Goal: Transaction & Acquisition: Purchase product/service

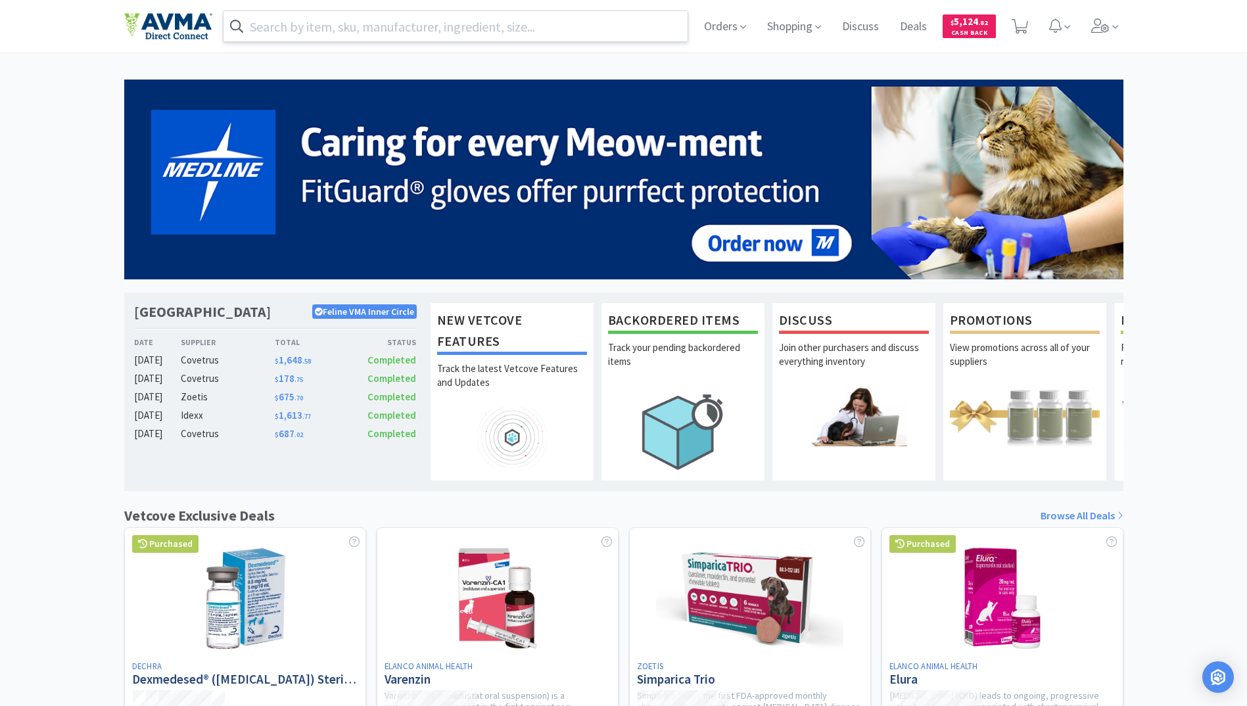
click at [396, 32] on input "text" at bounding box center [455, 26] width 465 height 30
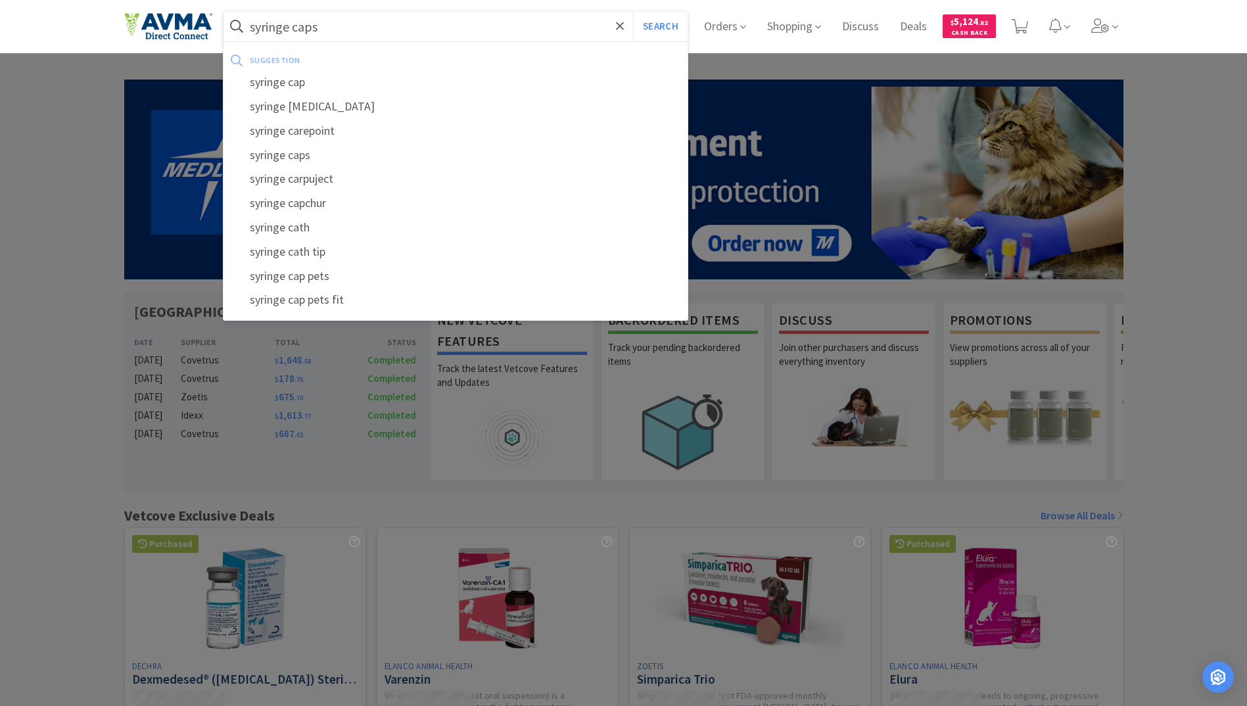
type input "syringe caps"
click at [633, 11] on button "Search" at bounding box center [660, 26] width 55 height 30
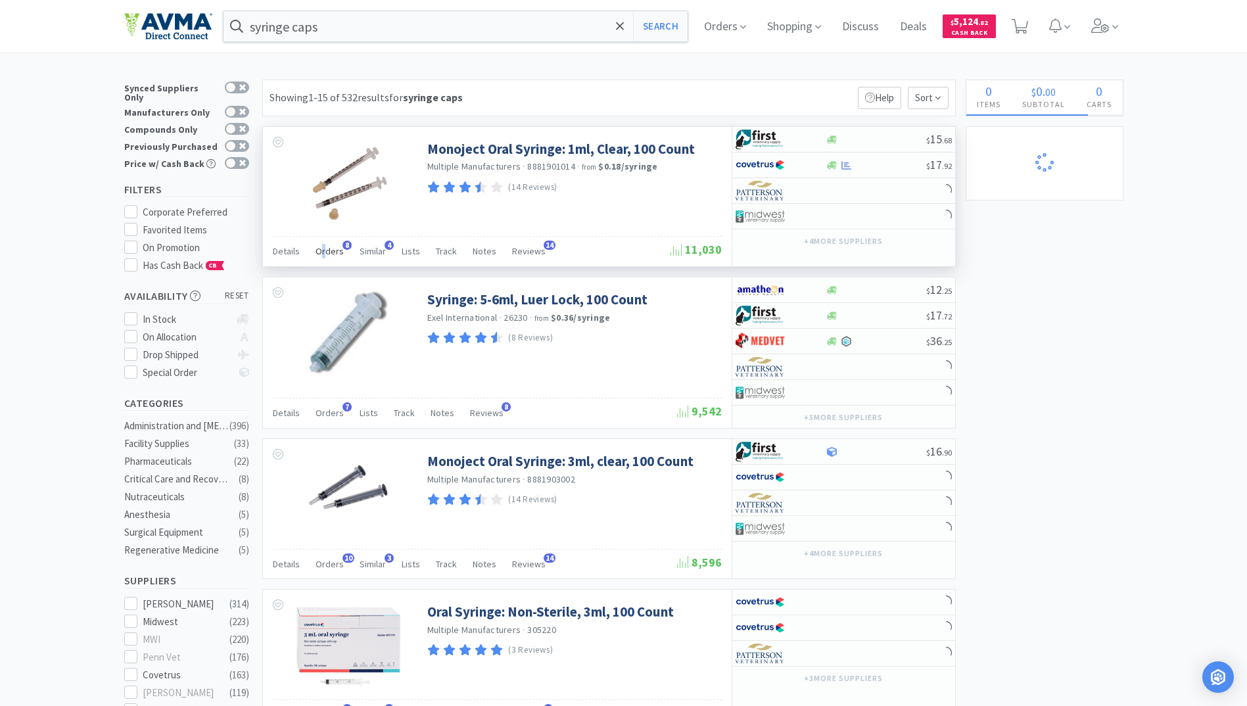
click at [322, 250] on span "Orders" at bounding box center [329, 251] width 28 height 12
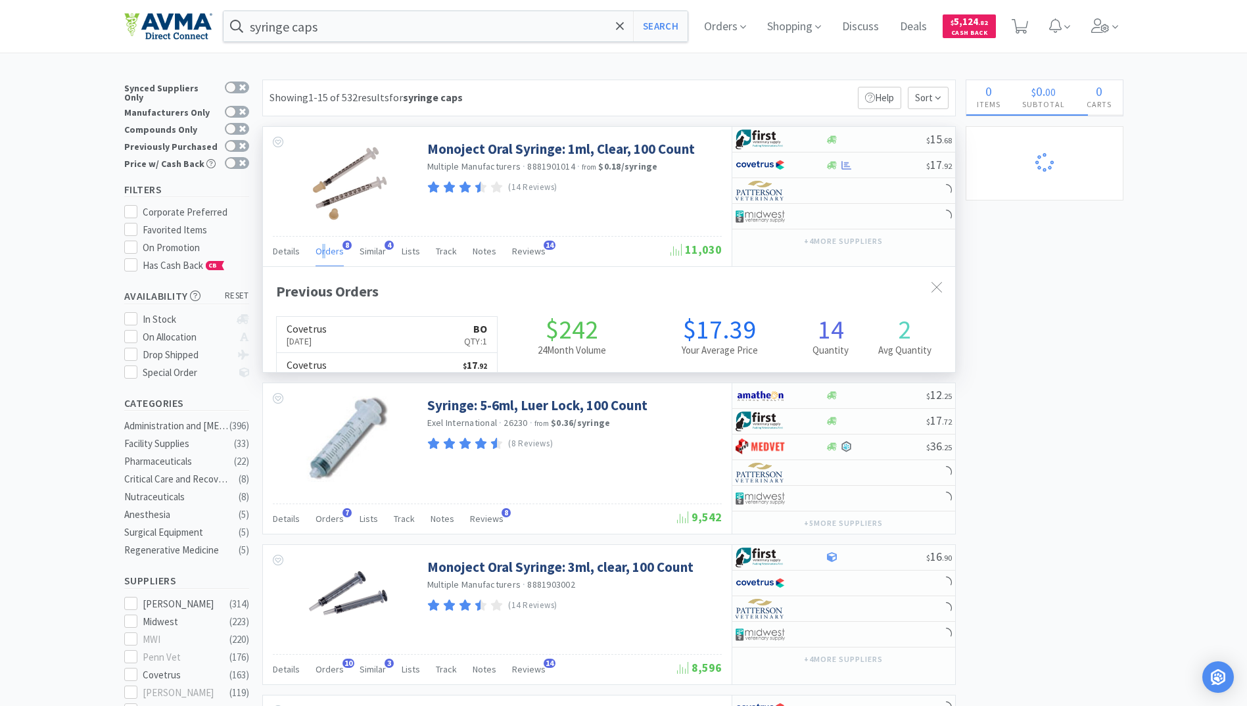
scroll to position [351, 692]
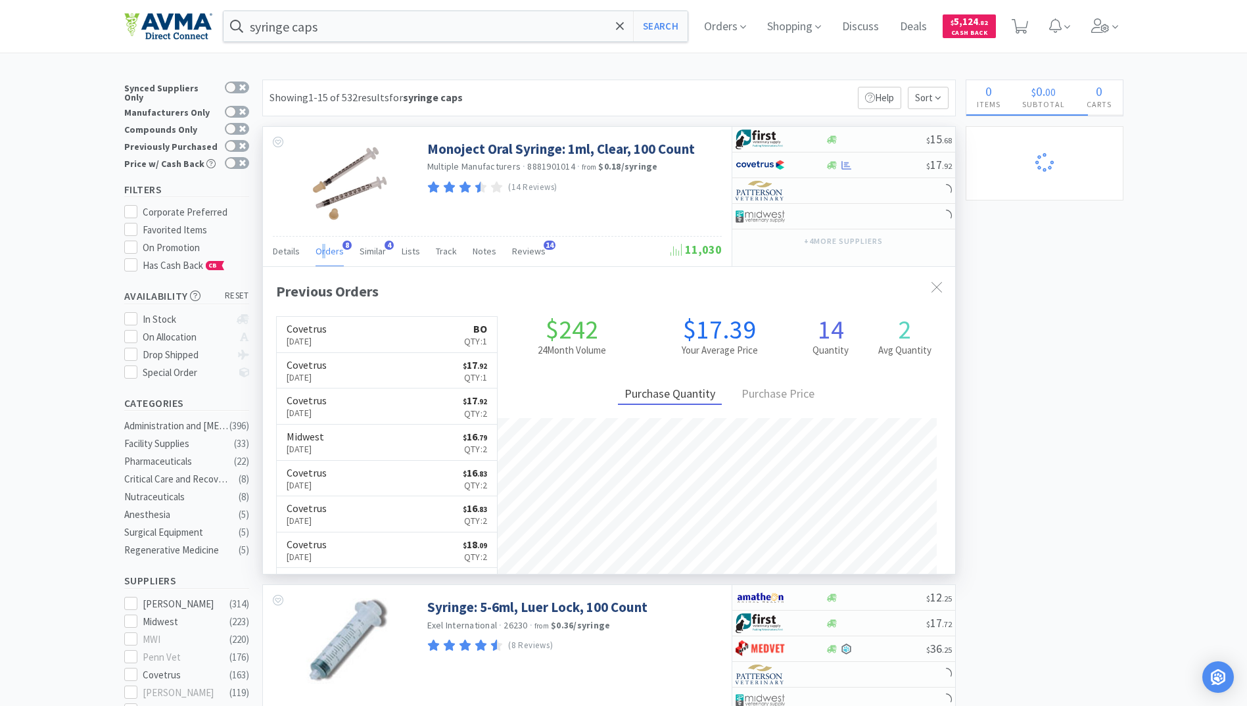
select select "1"
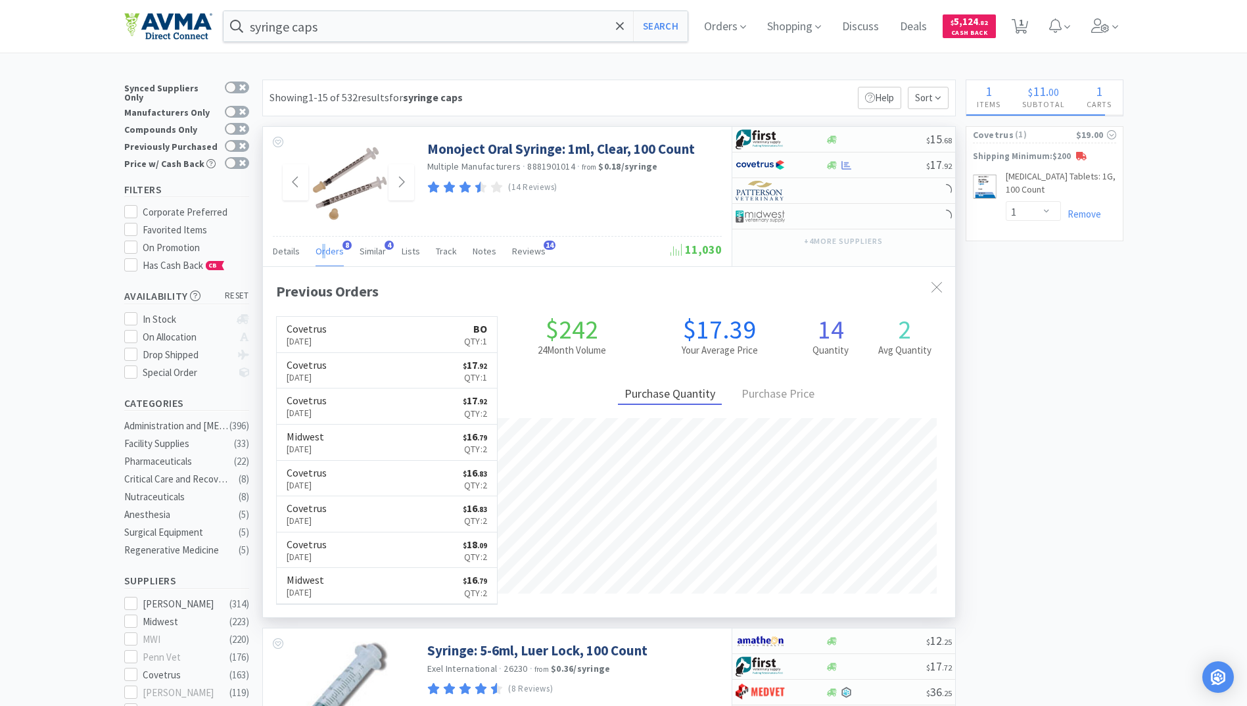
drag, startPoint x: 322, startPoint y: 250, endPoint x: 316, endPoint y: 195, distance: 55.5
click at [316, 195] on img at bounding box center [348, 182] width 85 height 85
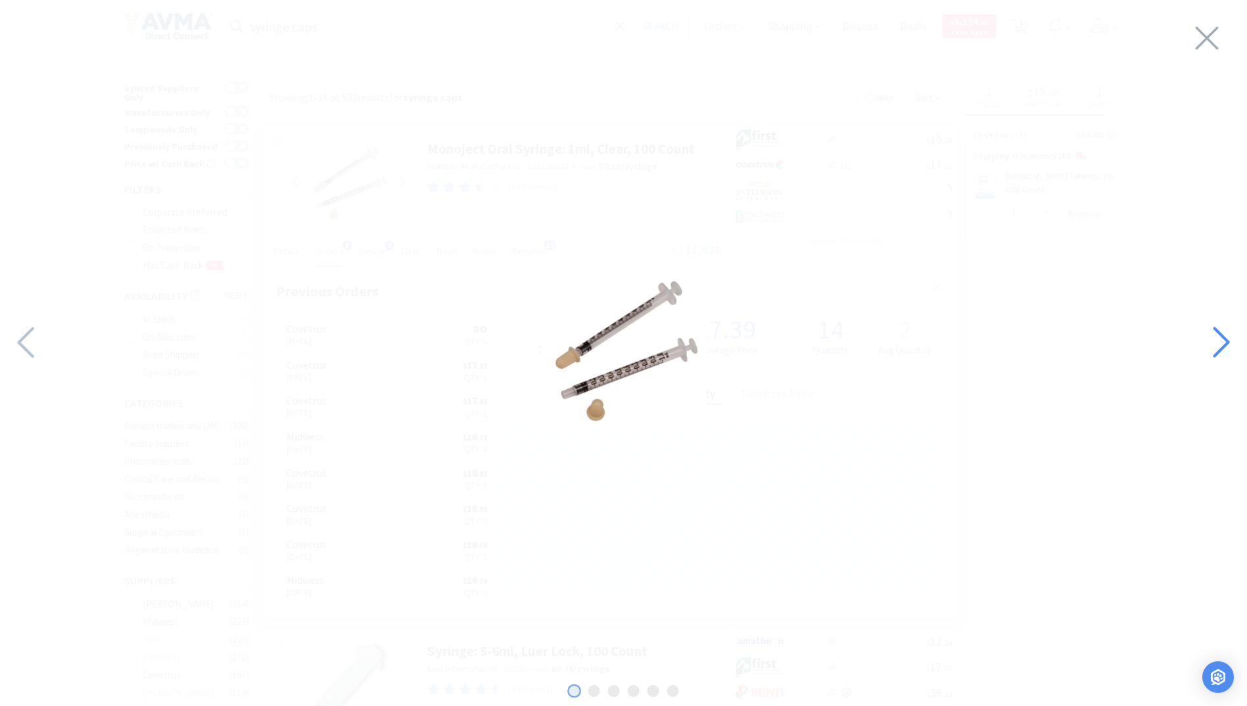
click at [1217, 334] on icon at bounding box center [1220, 342] width 28 height 45
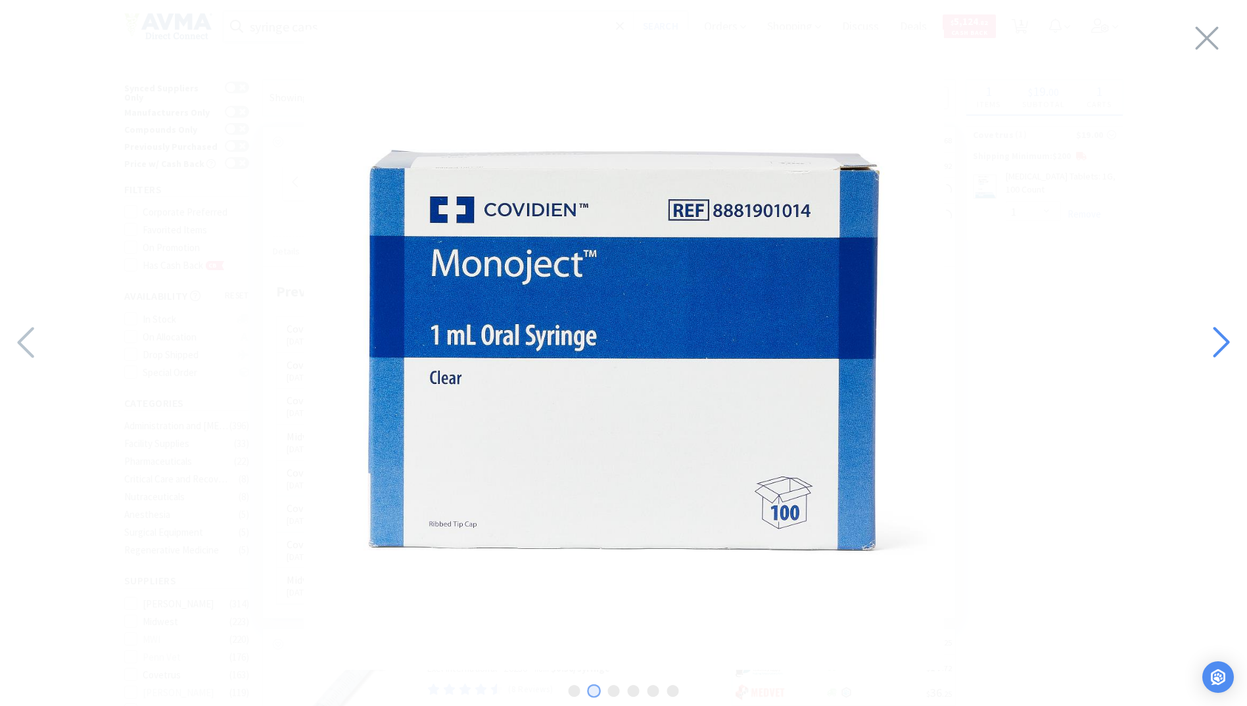
click at [1219, 333] on icon at bounding box center [1220, 342] width 16 height 31
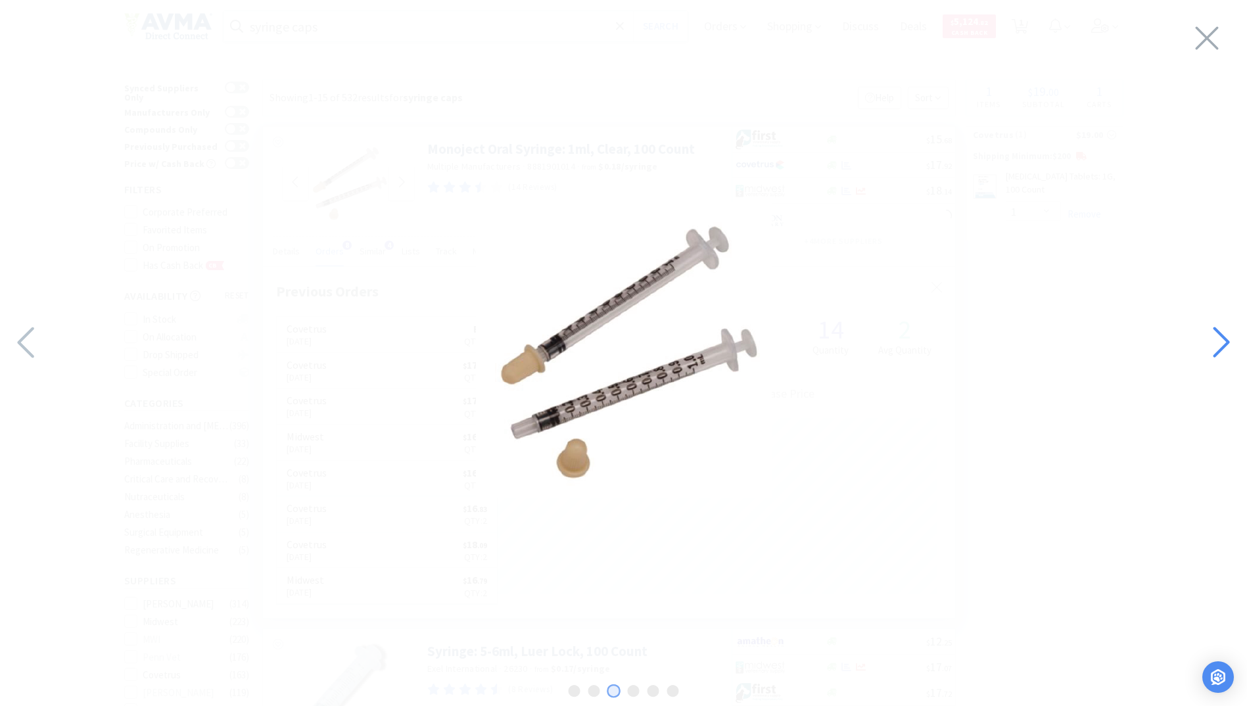
click at [1218, 331] on icon at bounding box center [1220, 342] width 16 height 31
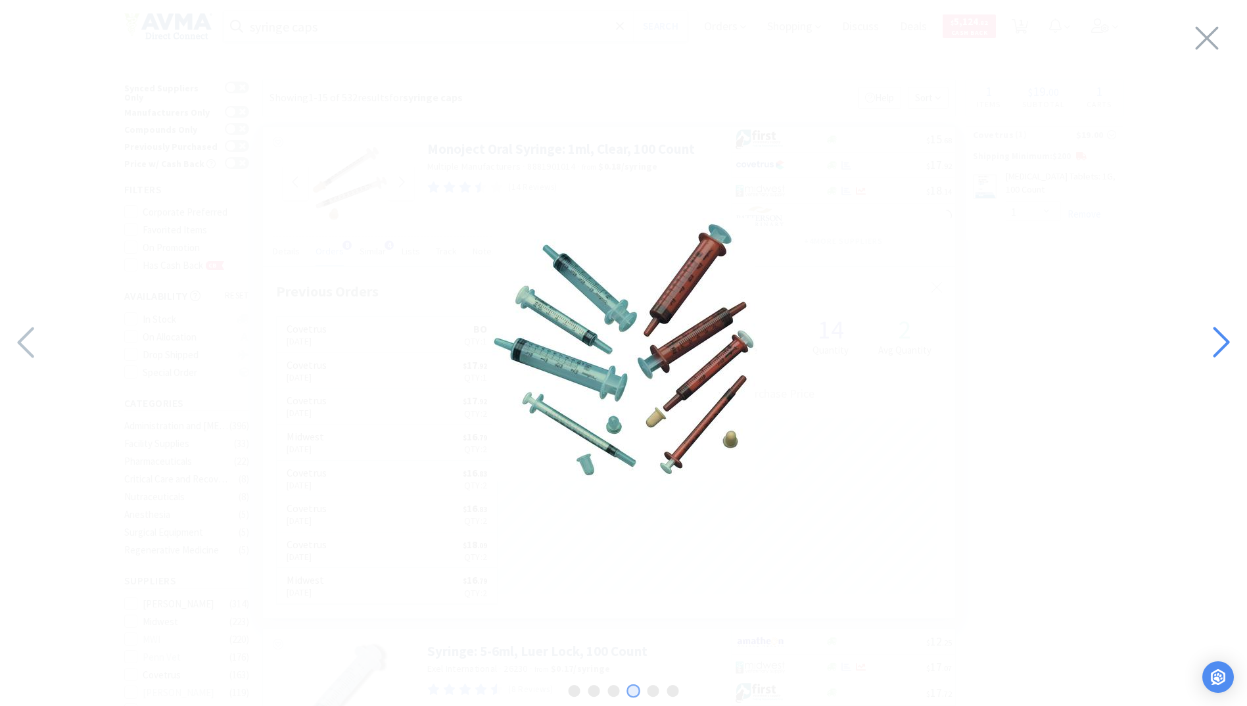
click at [1212, 330] on icon at bounding box center [1220, 342] width 28 height 45
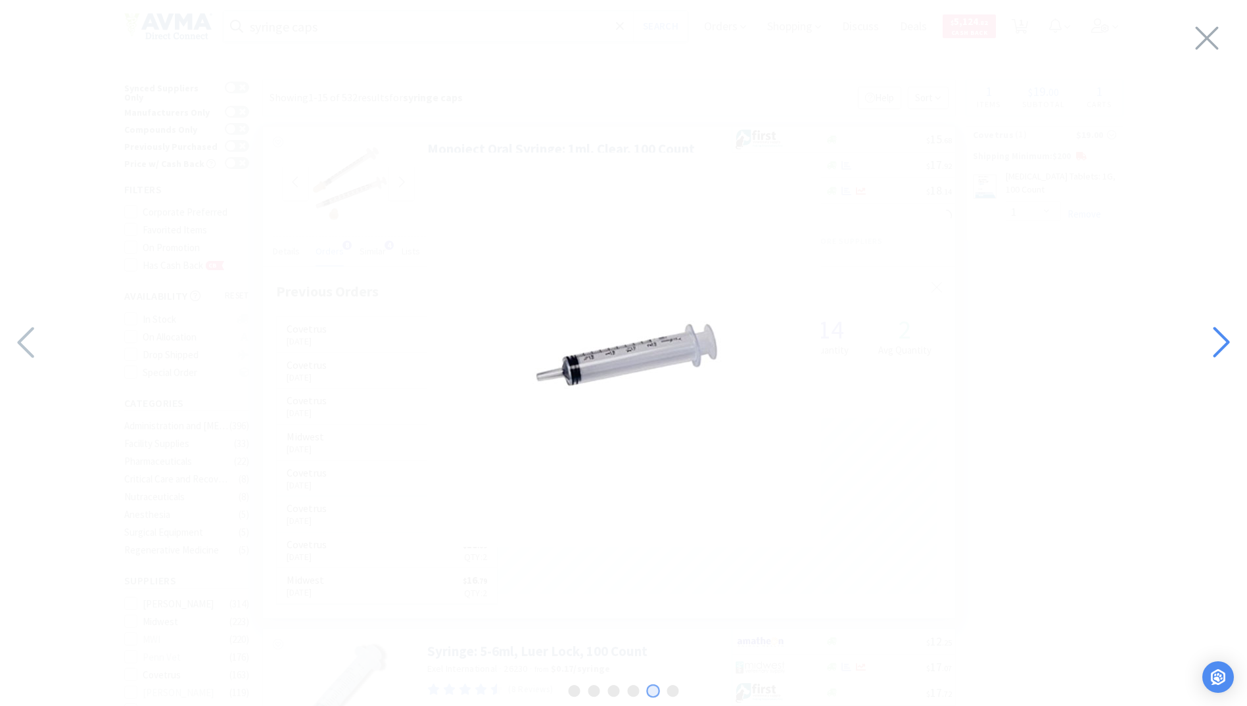
click at [1210, 329] on icon at bounding box center [1220, 342] width 28 height 45
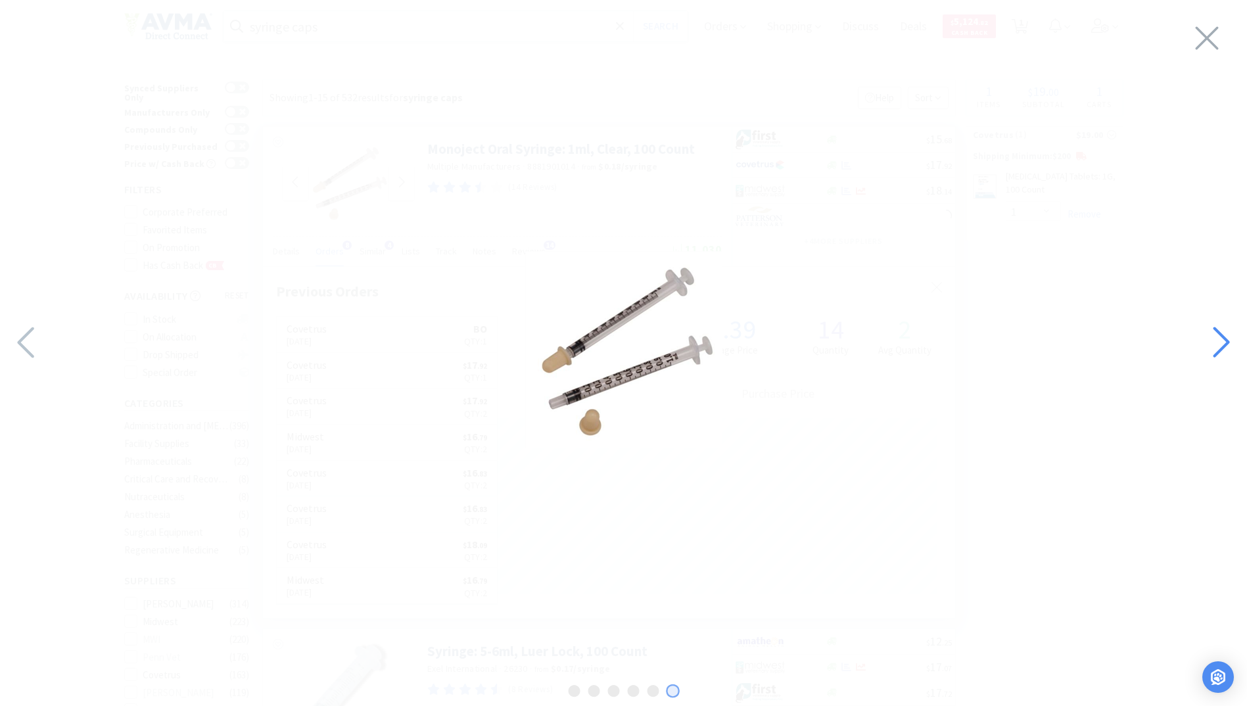
click at [1201, 328] on div at bounding box center [1220, 343] width 55 height 46
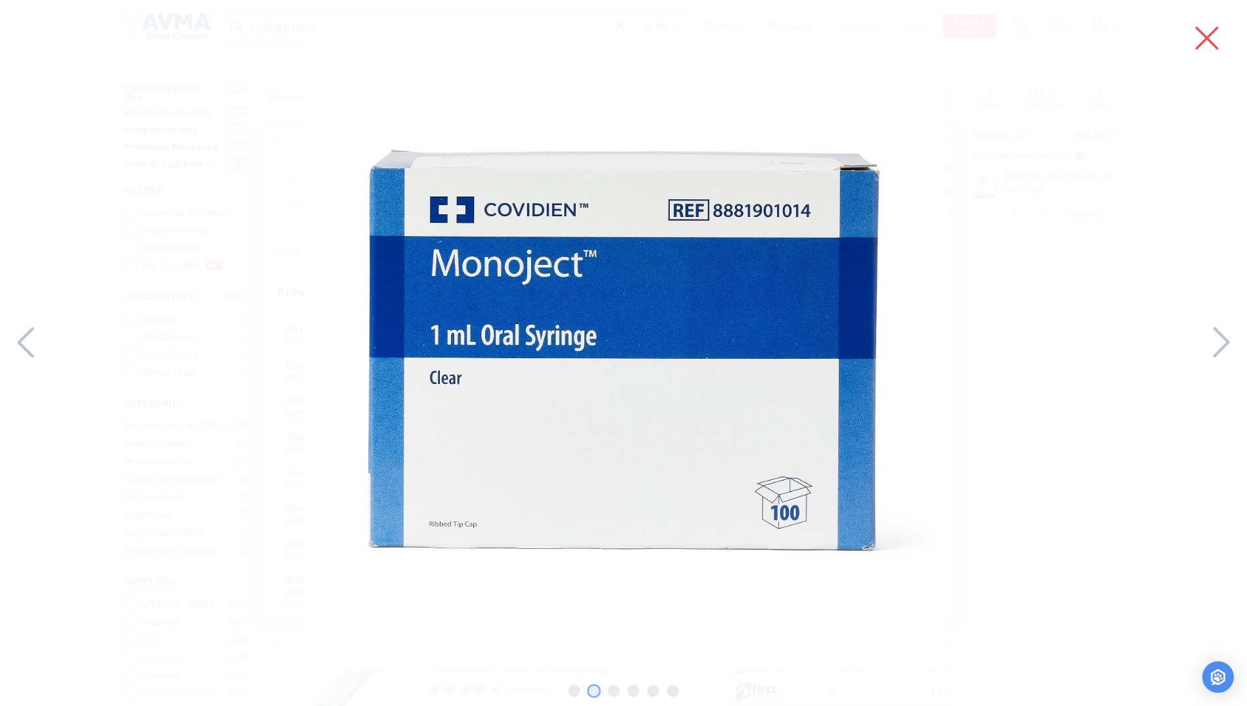
click at [1213, 34] on icon at bounding box center [1207, 38] width 28 height 37
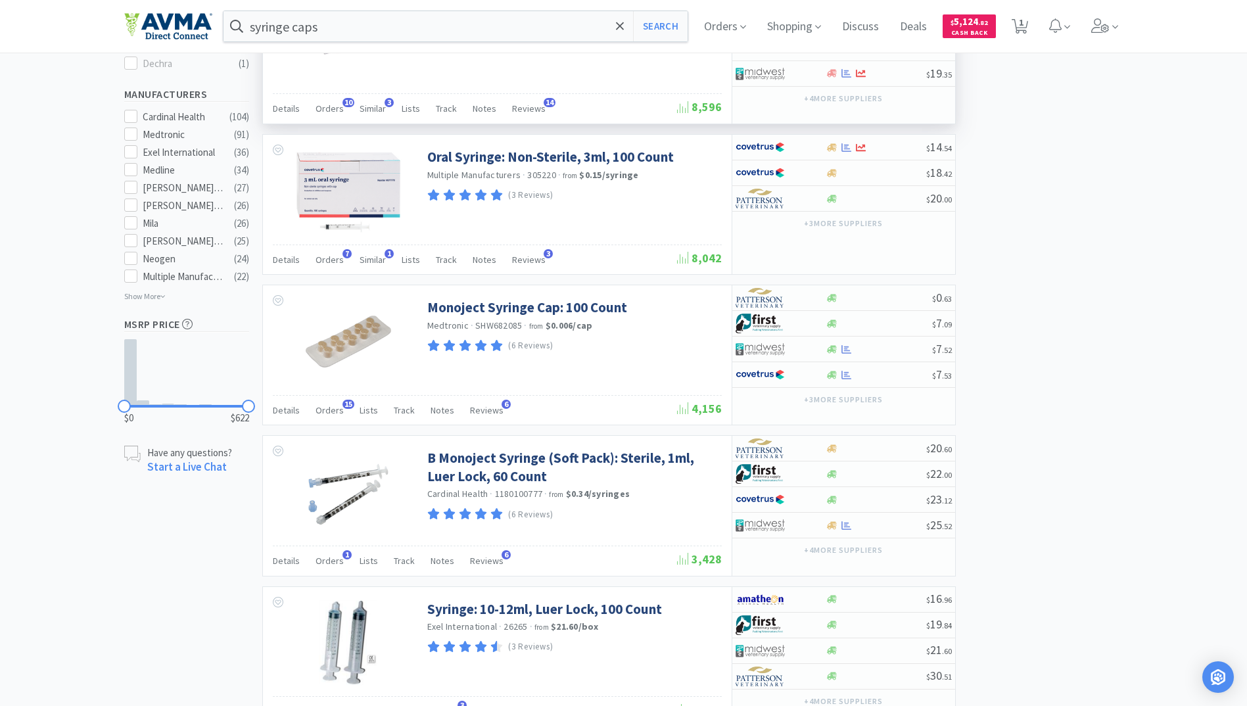
scroll to position [854, 0]
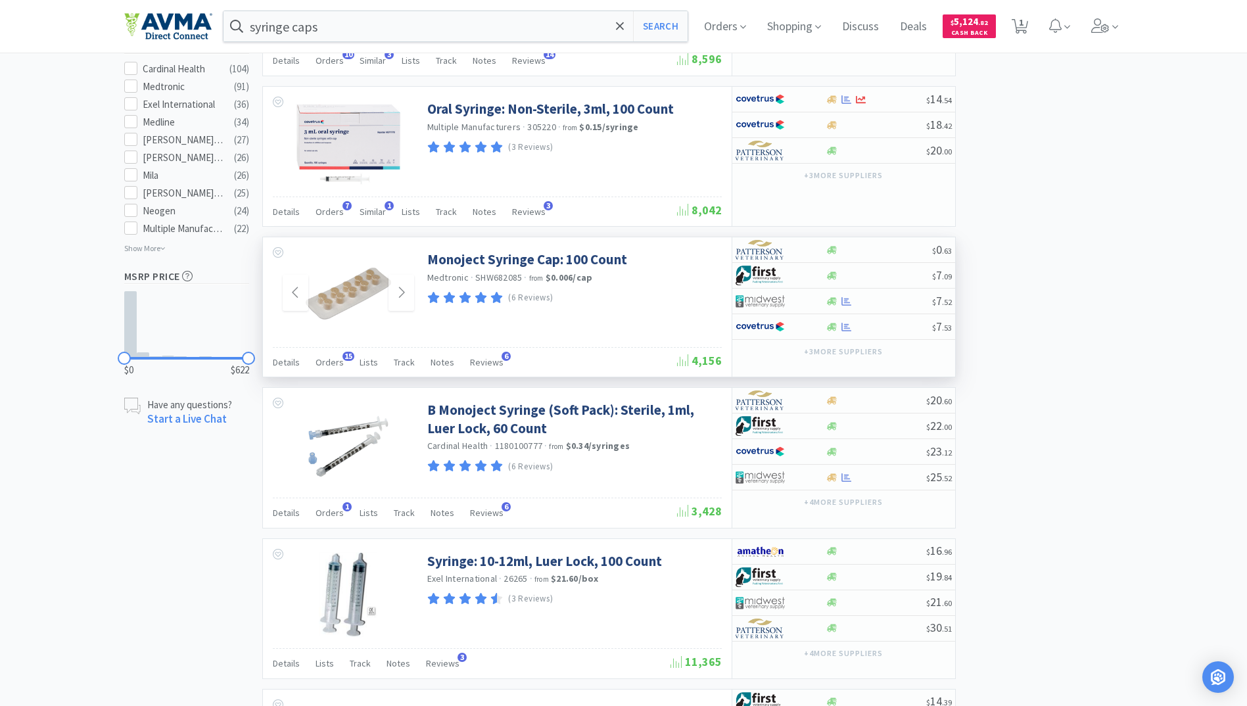
click at [346, 288] on img at bounding box center [348, 292] width 85 height 85
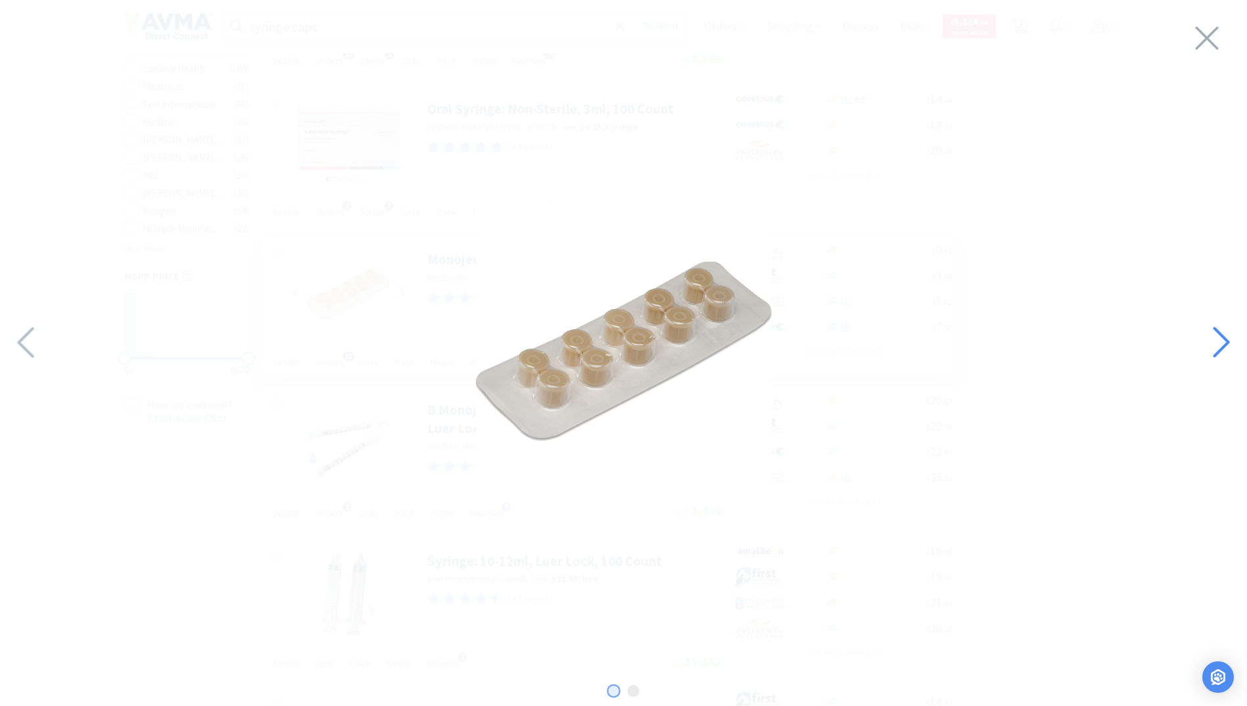
click at [1226, 356] on icon at bounding box center [1220, 342] width 28 height 45
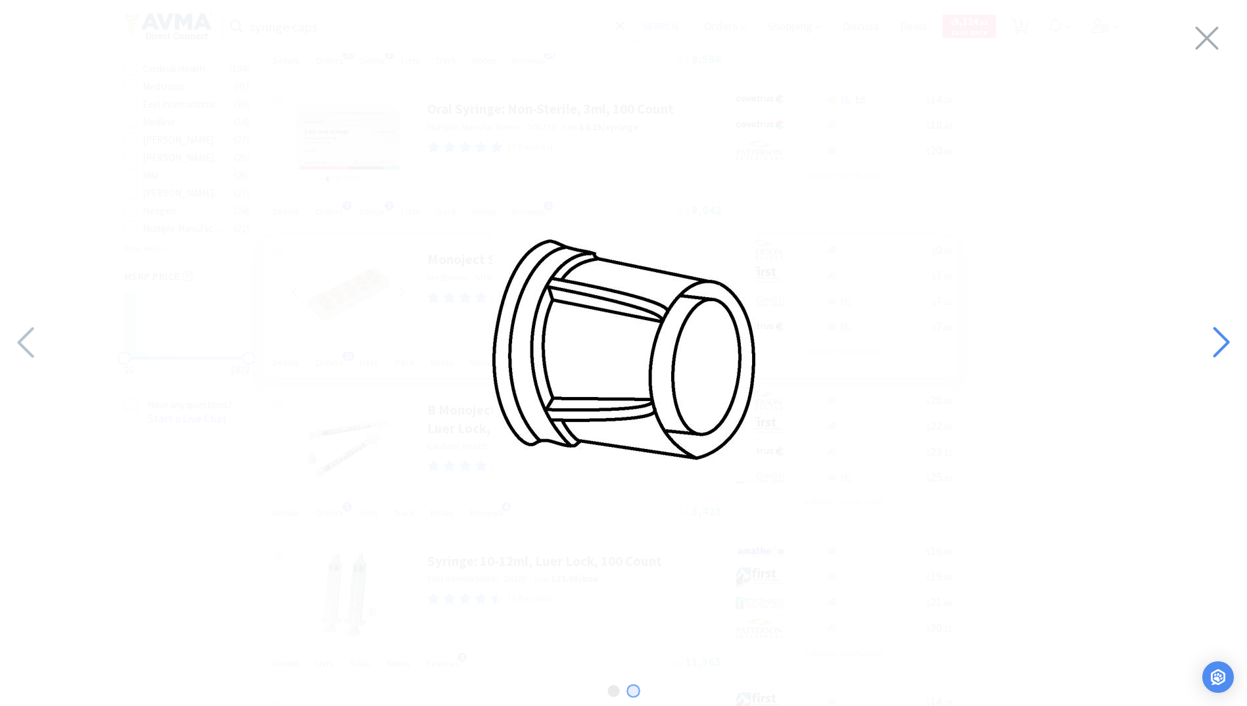
click at [1224, 356] on icon at bounding box center [1220, 342] width 28 height 45
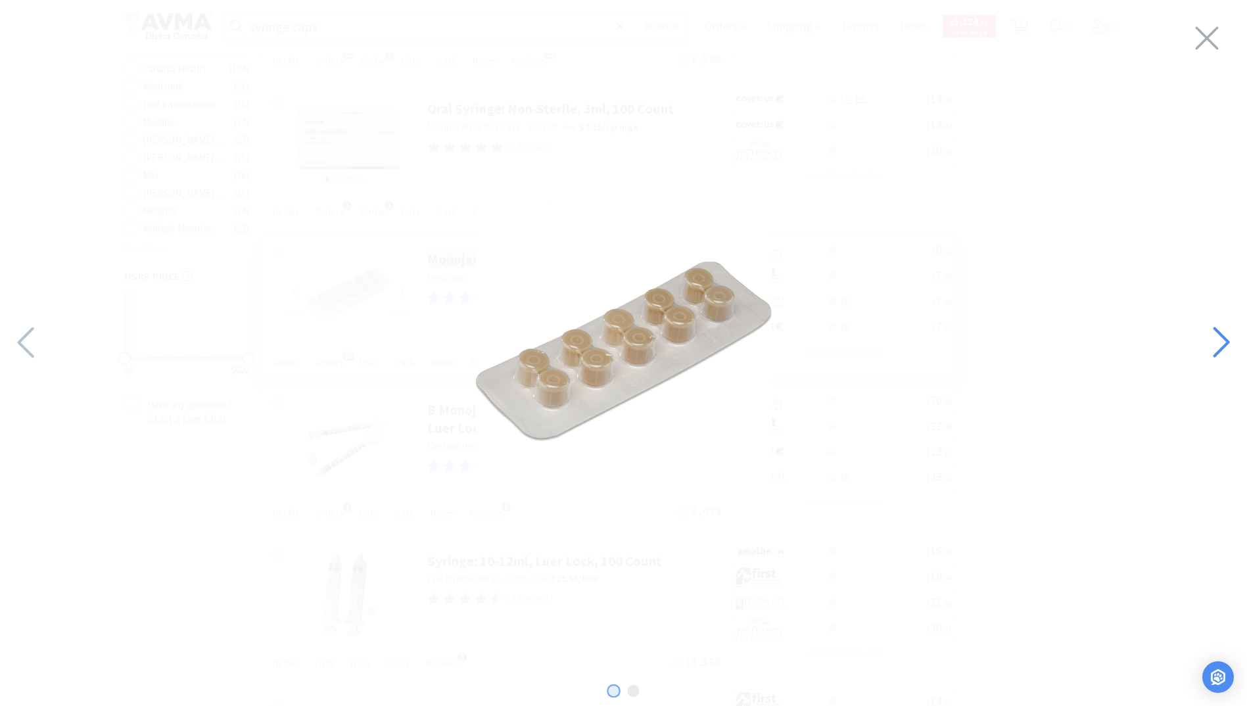
click at [1224, 356] on icon at bounding box center [1220, 342] width 28 height 45
click at [1223, 356] on icon at bounding box center [1220, 342] width 28 height 45
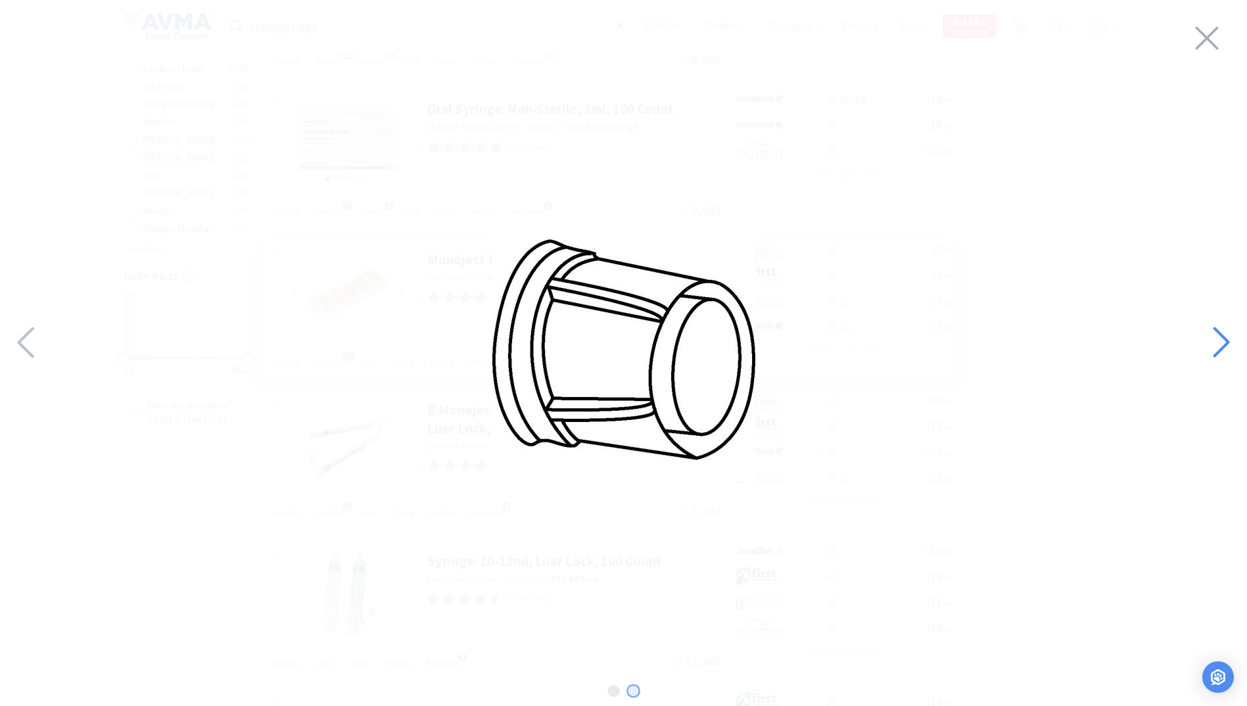
click at [1221, 355] on icon at bounding box center [1220, 342] width 28 height 45
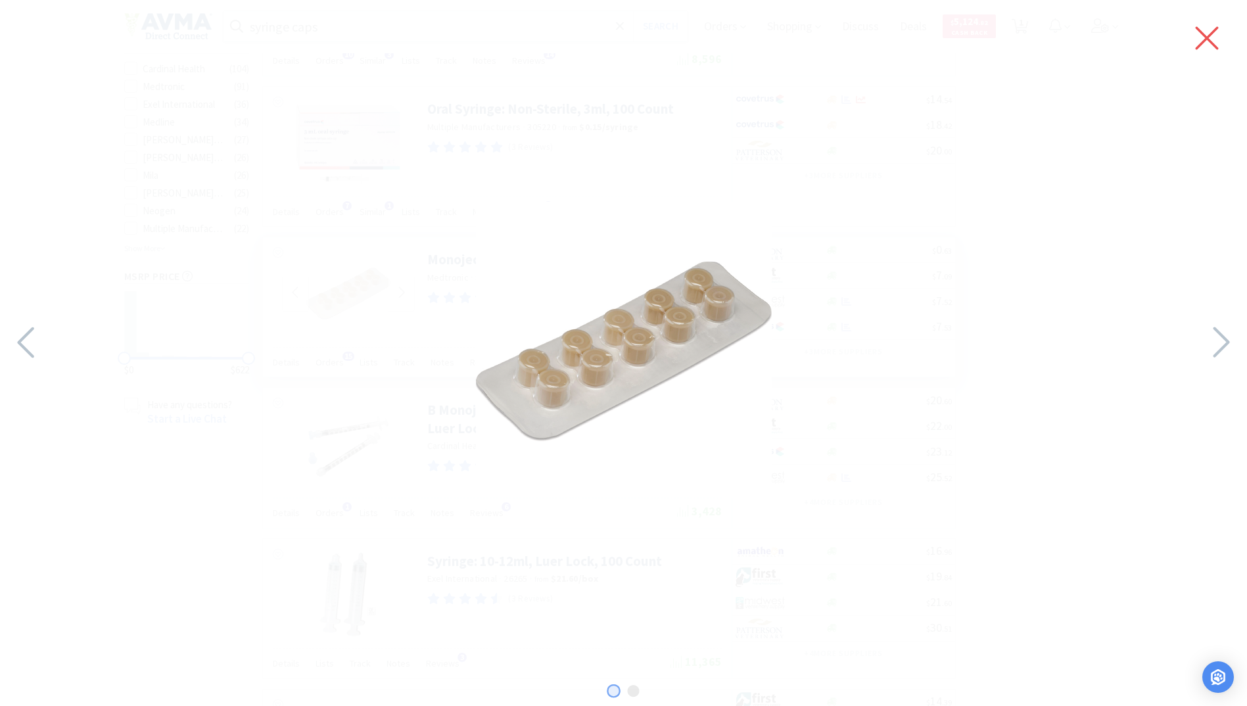
click at [1199, 30] on icon at bounding box center [1206, 38] width 23 height 23
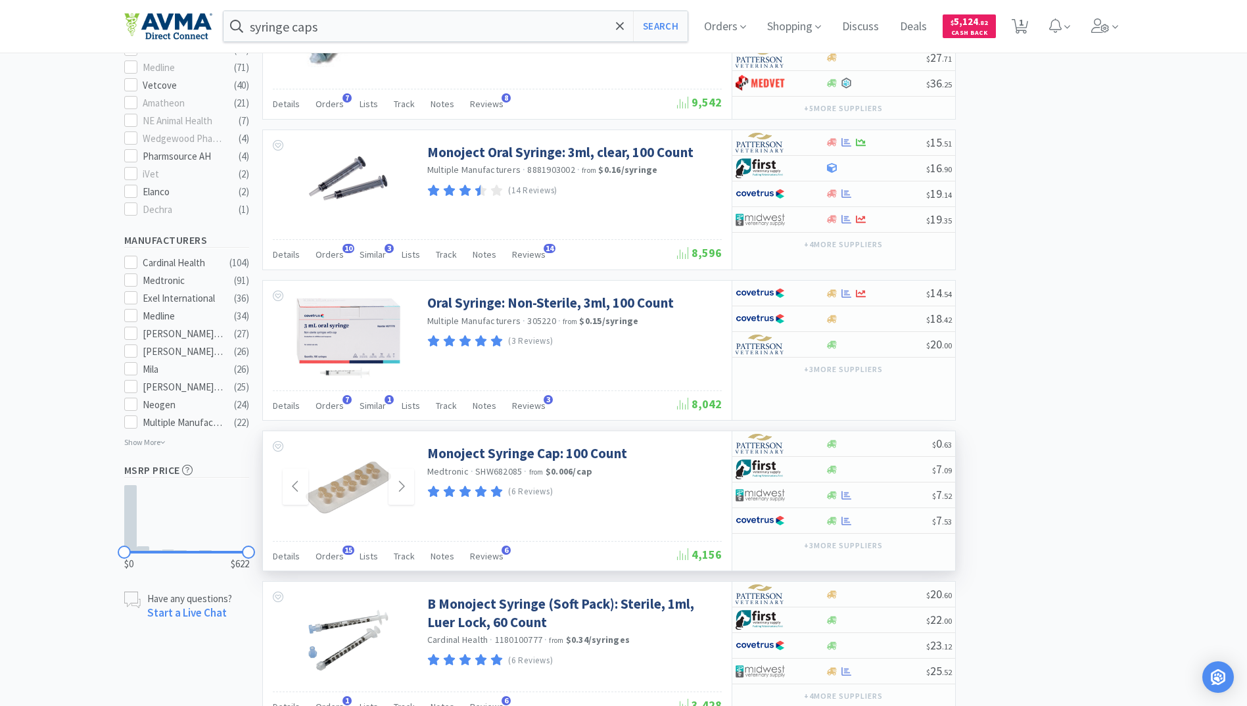
scroll to position [657, 0]
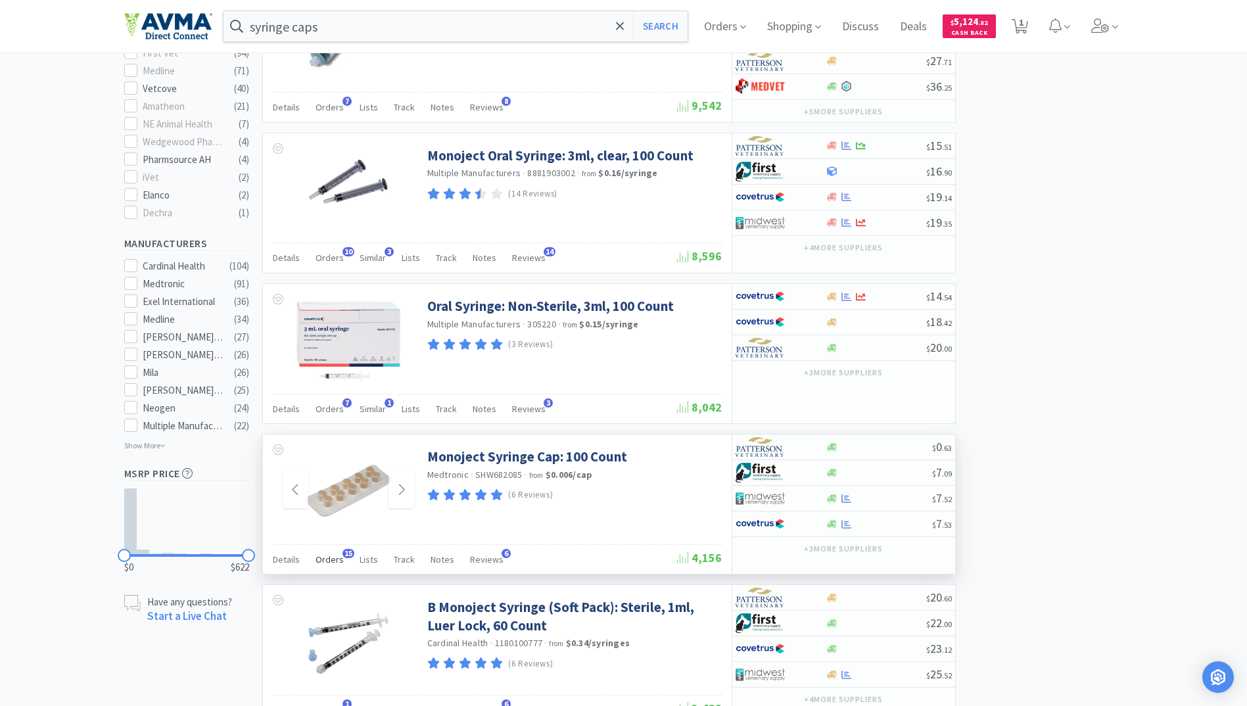
click at [333, 558] on span "Orders" at bounding box center [329, 559] width 28 height 12
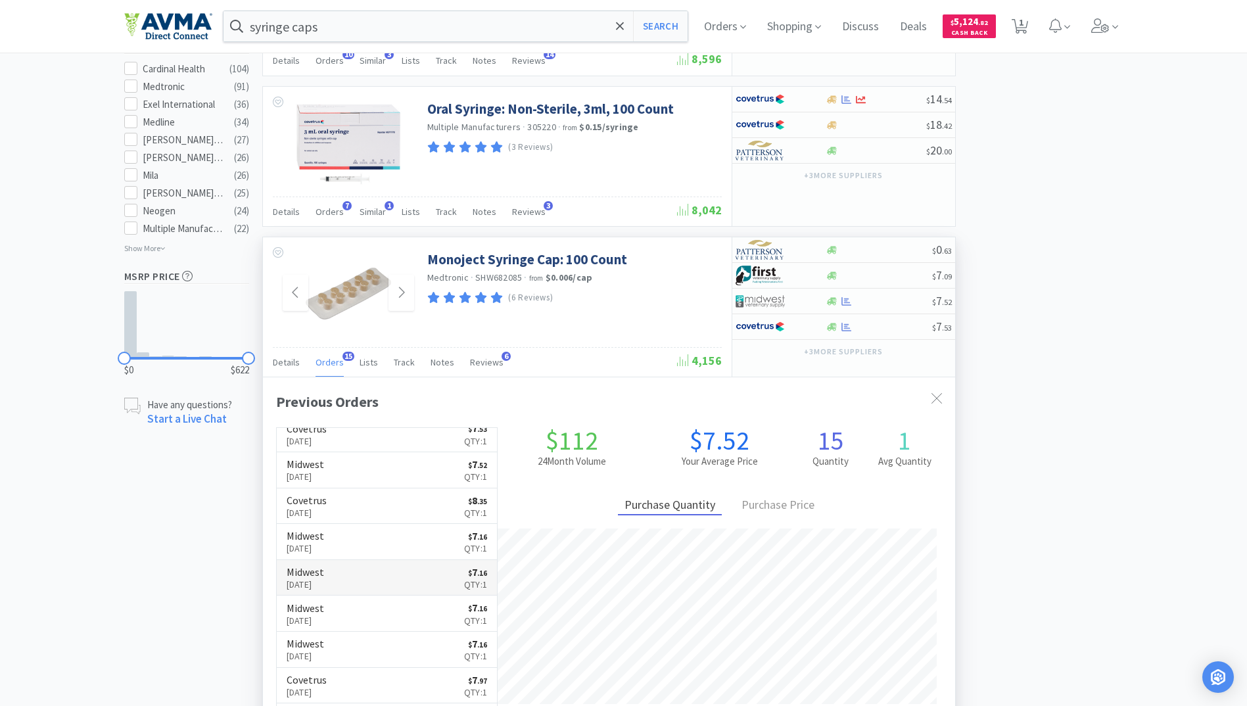
scroll to position [0, 0]
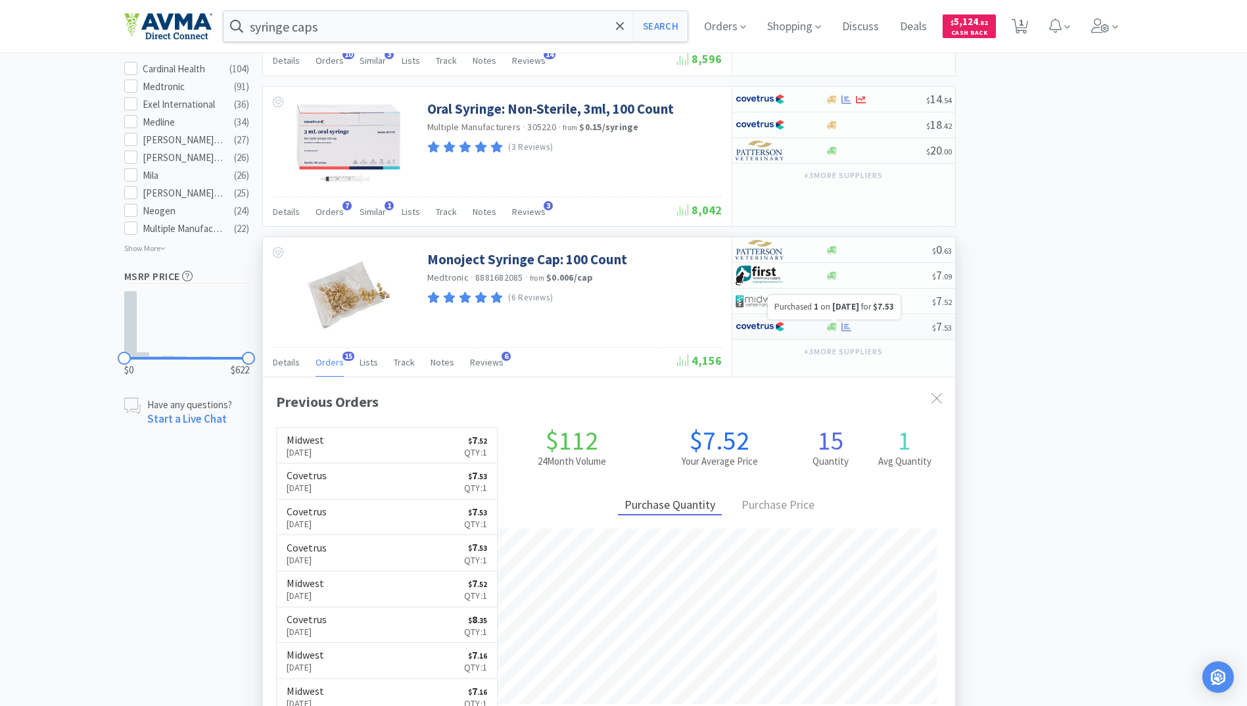
click at [848, 328] on icon at bounding box center [846, 327] width 10 height 9
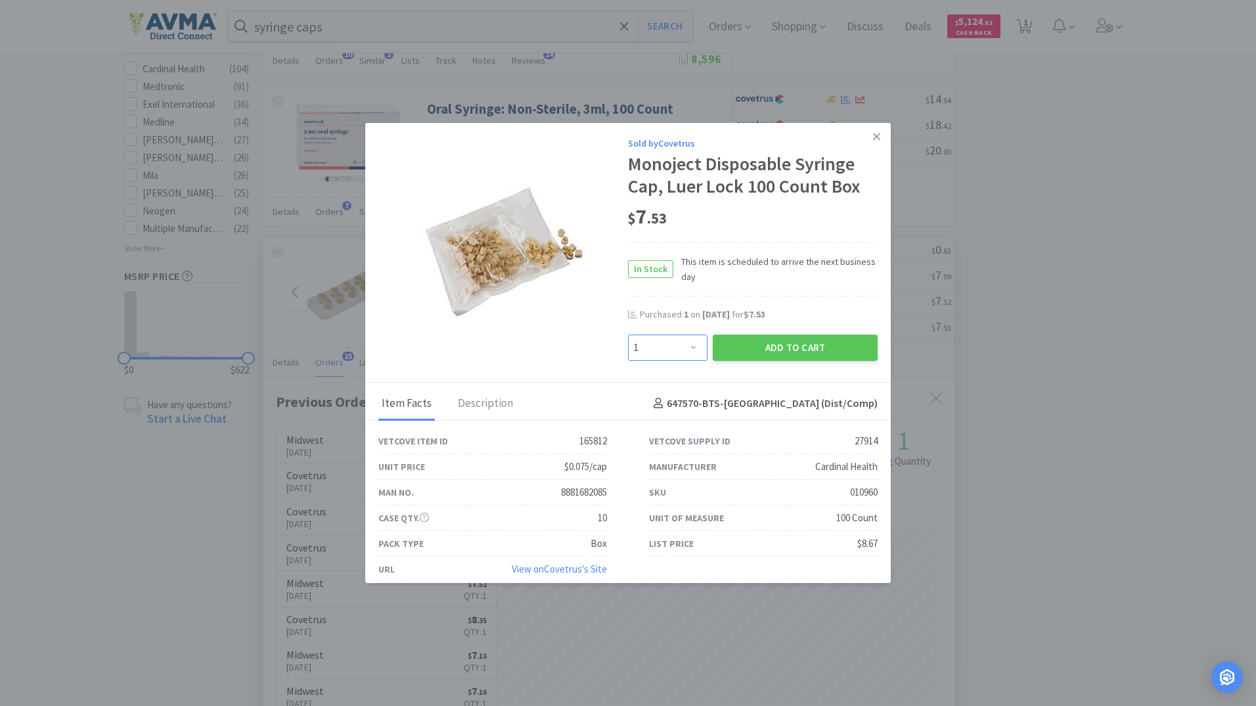
drag, startPoint x: 680, startPoint y: 346, endPoint x: 670, endPoint y: 335, distance: 14.5
click at [680, 346] on select "Enter Quantity 1 2 3 4 5 6 7 8 9 10 11 12 13 14 15 16 17 18 19 20 Enter Quantity" at bounding box center [668, 347] width 80 height 26
select select "2"
click at [628, 334] on select "Enter Quantity 1 2 3 4 5 6 7 8 9 10 11 12 13 14 15 16 17 18 19 20 Enter Quantity" at bounding box center [668, 347] width 80 height 26
click at [806, 352] on button "Add to Cart" at bounding box center [795, 347] width 165 height 26
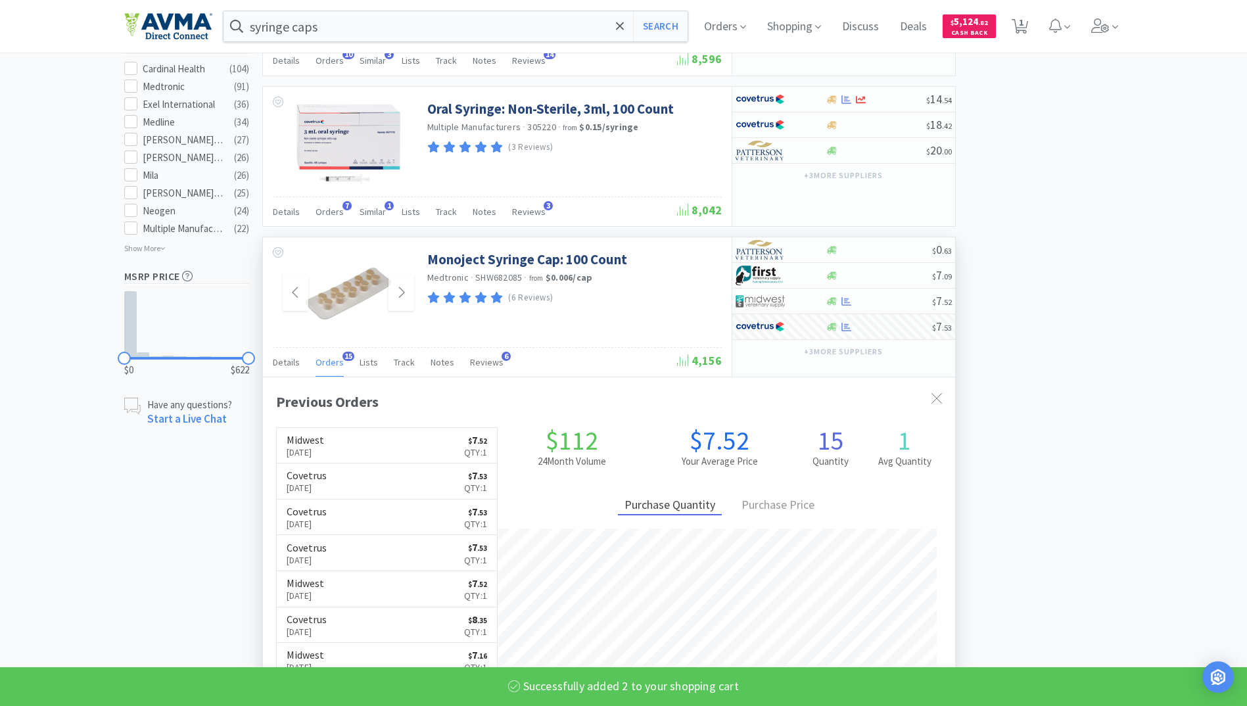
select select "2"
select select "1"
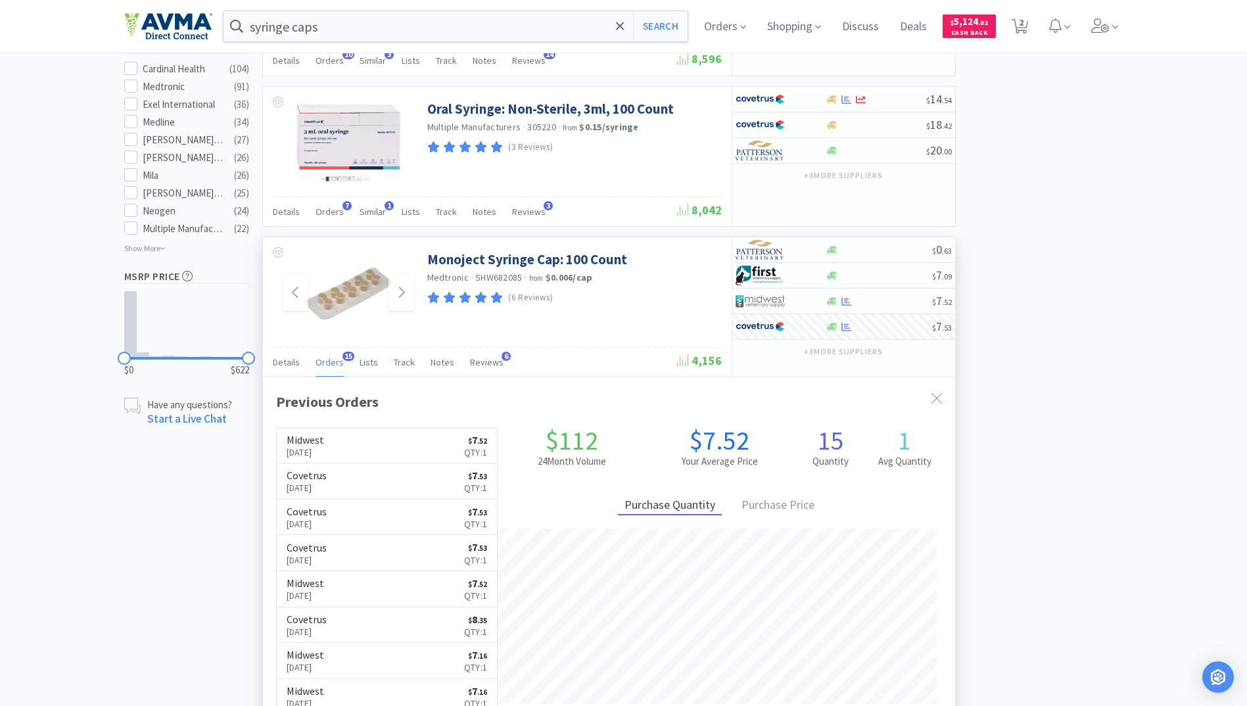
click at [448, 18] on input "syringe caps" at bounding box center [455, 26] width 465 height 30
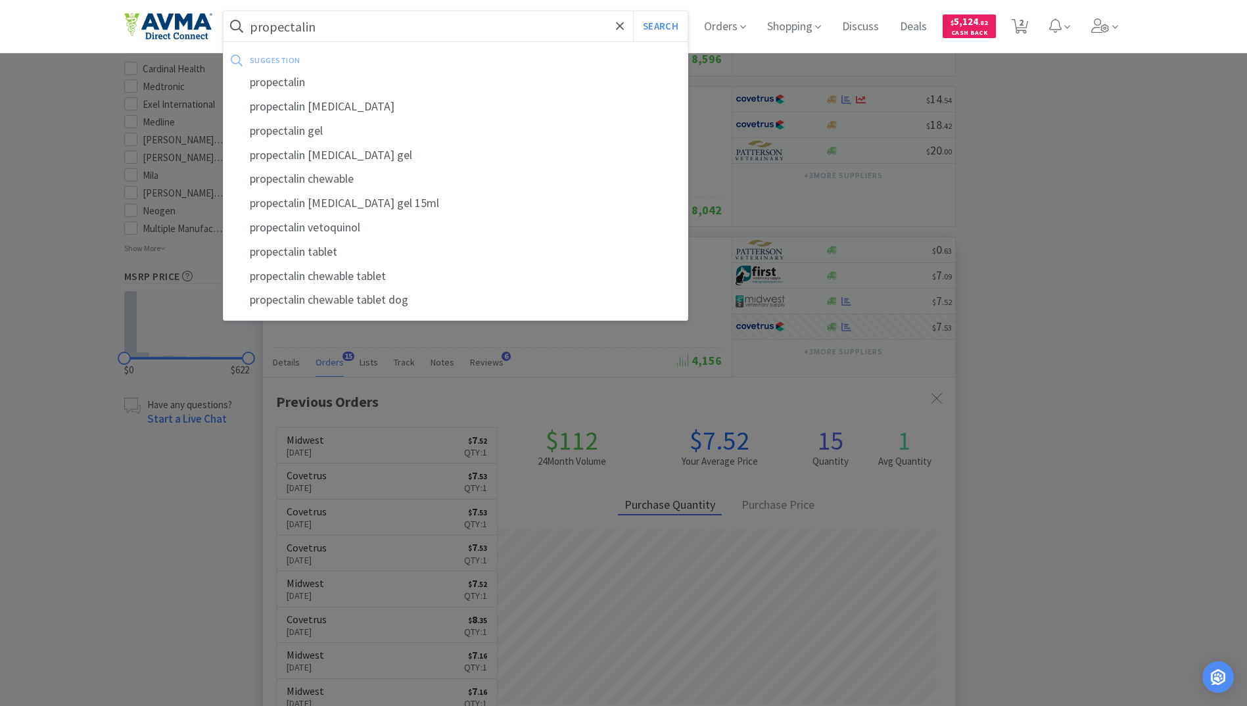
type input "propectalin"
click at [633, 11] on button "Search" at bounding box center [660, 26] width 55 height 30
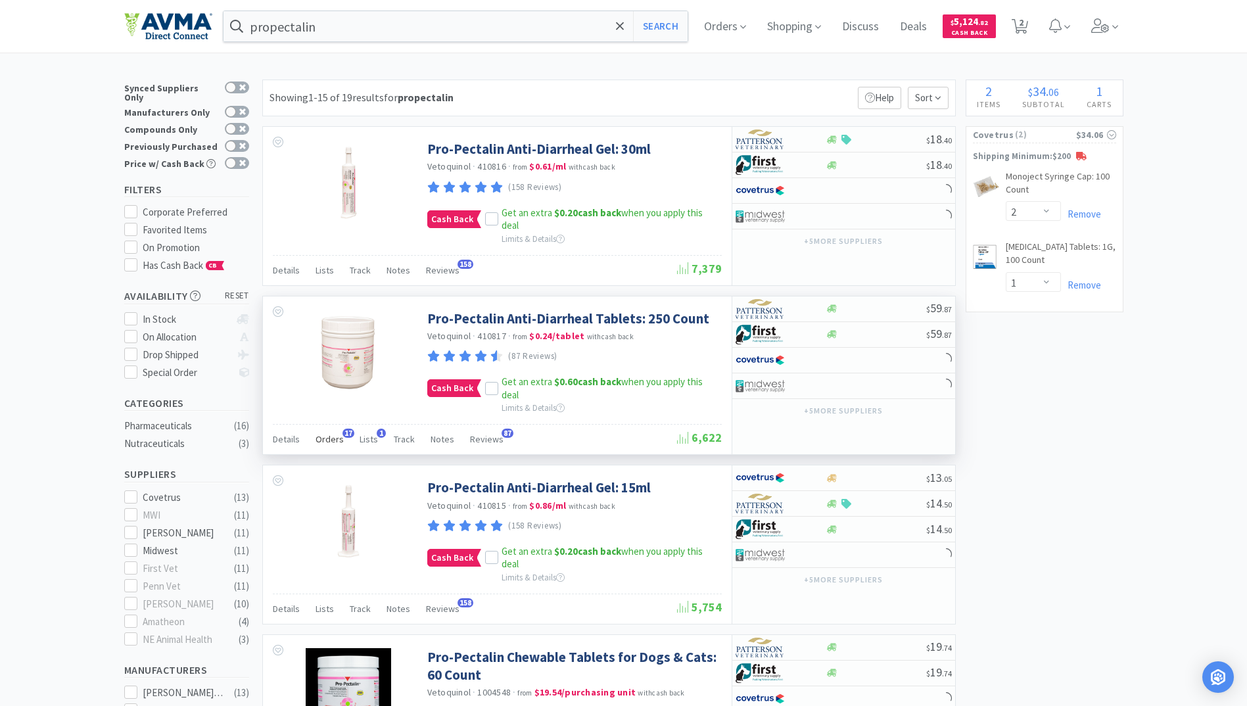
click at [321, 438] on span "Orders" at bounding box center [329, 439] width 28 height 12
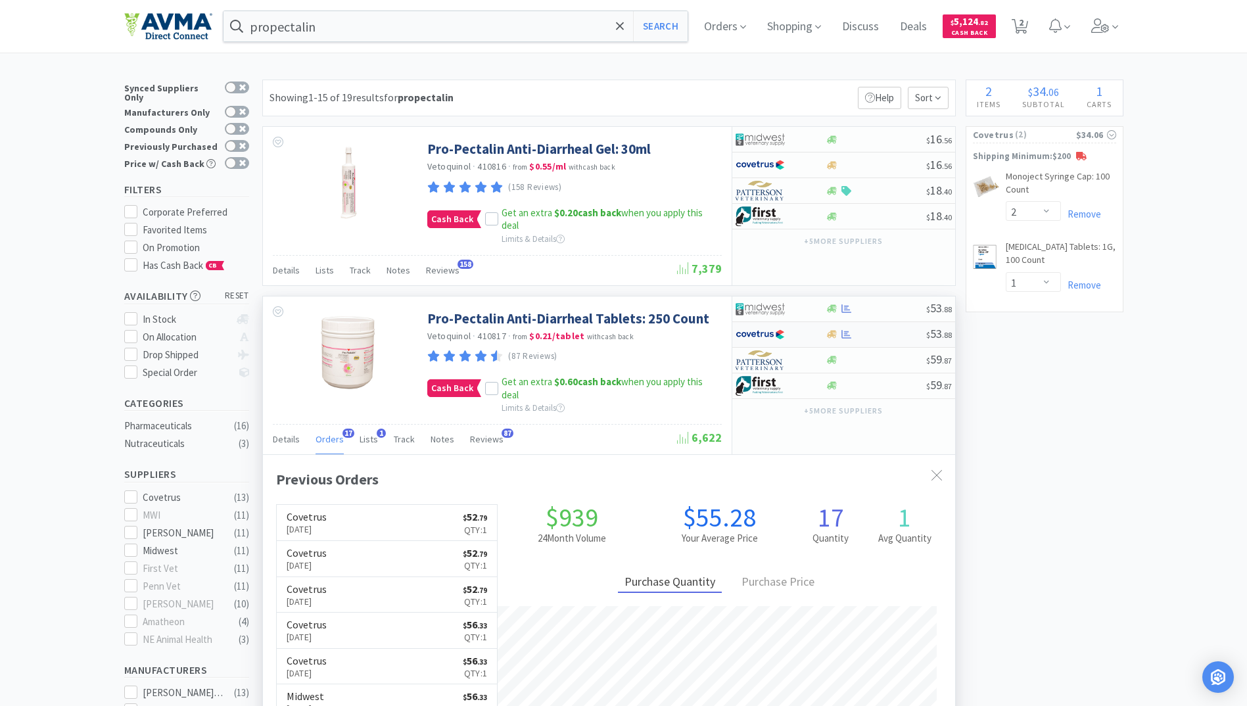
scroll to position [352, 692]
click at [850, 313] on icon at bounding box center [846, 308] width 10 height 9
select select "1"
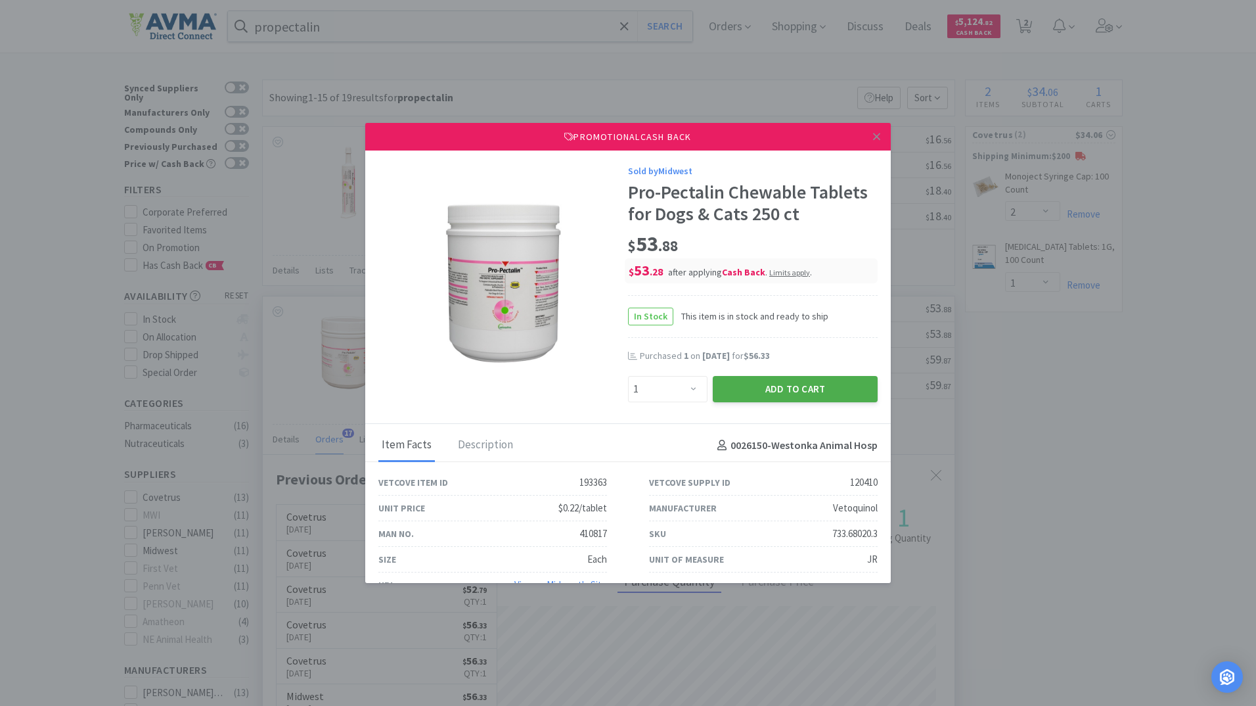
click at [806, 385] on button "Add to Cart" at bounding box center [795, 389] width 165 height 26
select select "1"
